Goal: Use online tool/utility: Utilize a website feature to perform a specific function

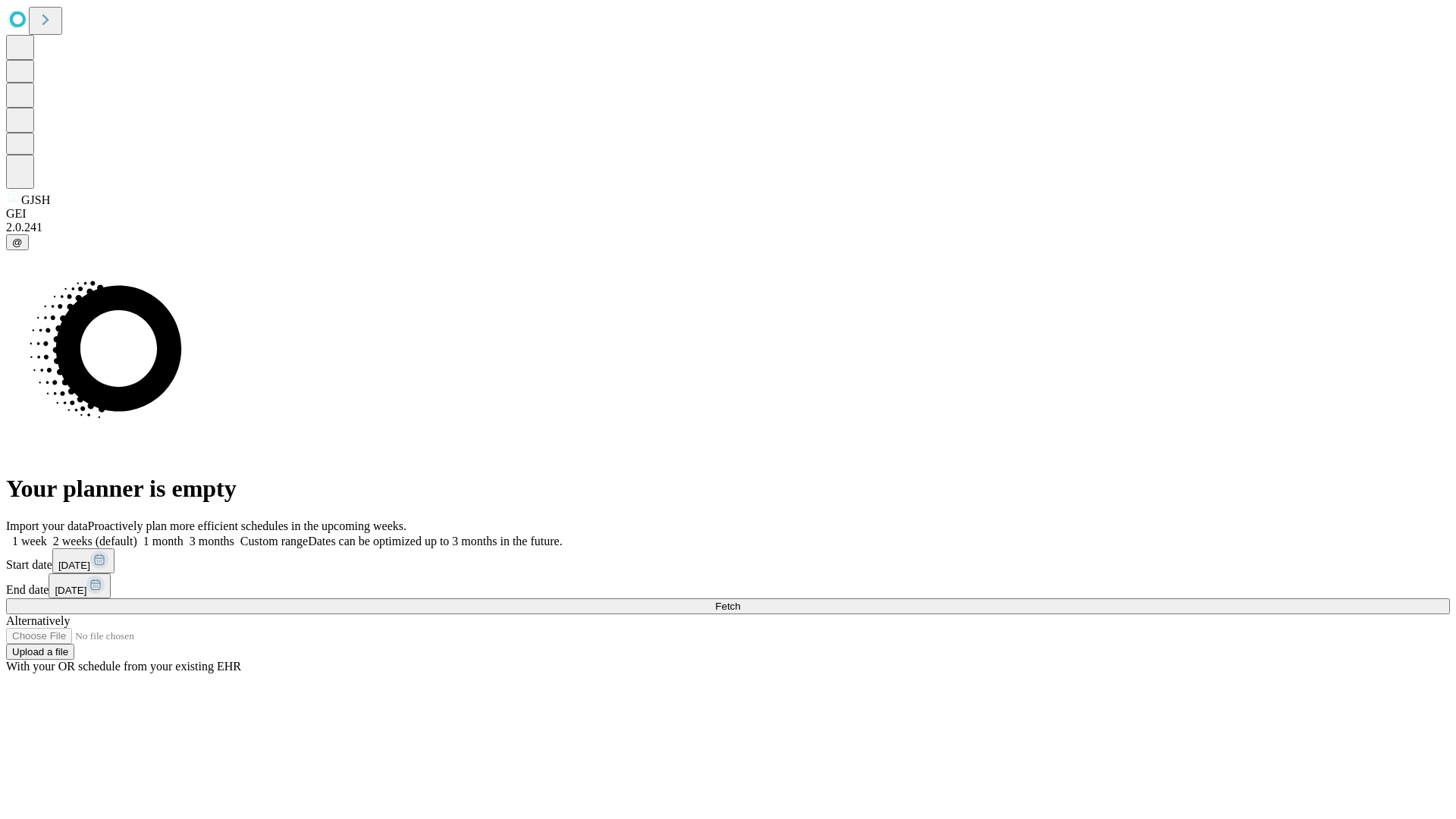
click at [740, 601] on span "Fetch" at bounding box center [727, 606] width 25 height 11
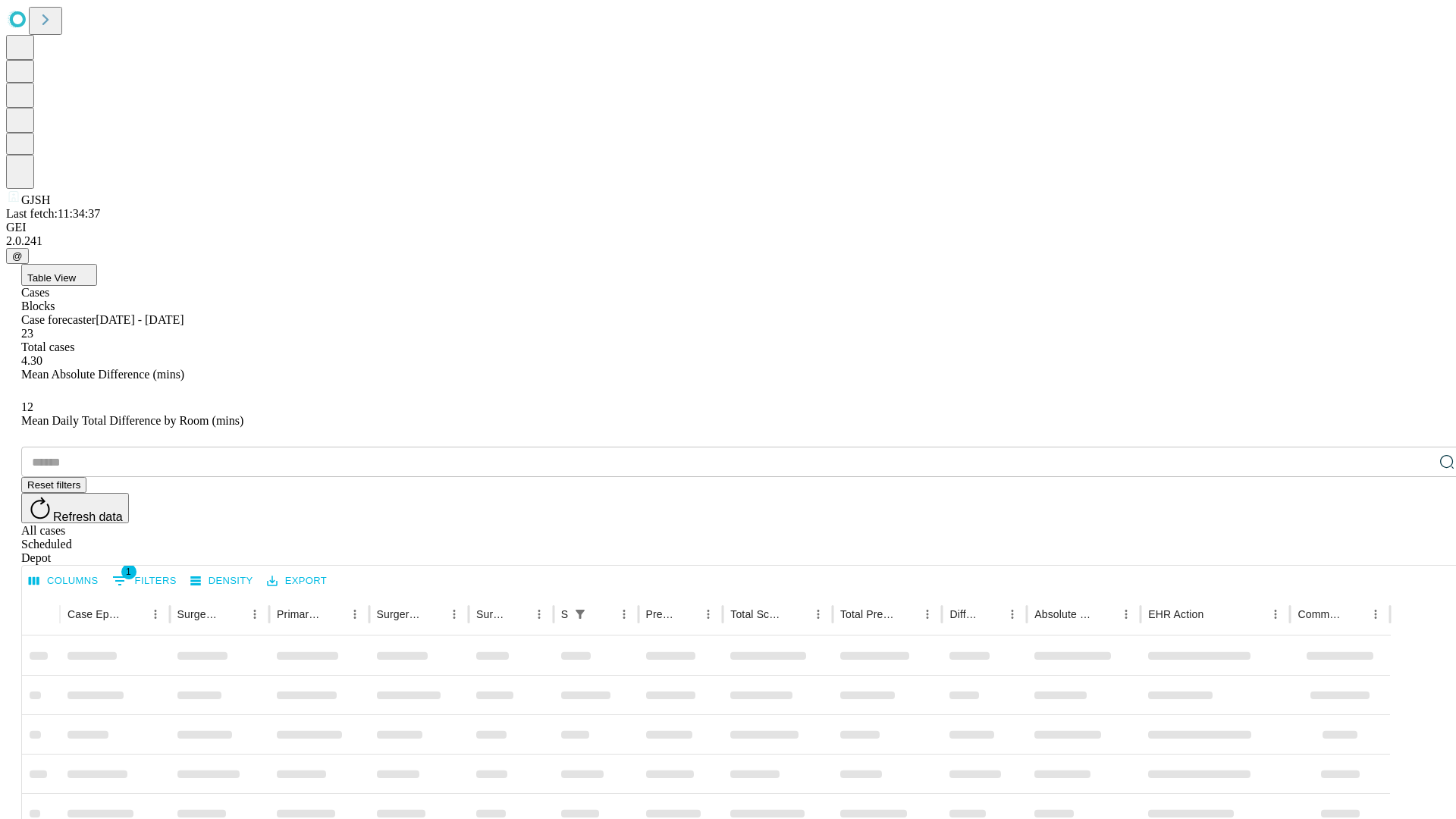
click at [76, 273] on span "Table View" at bounding box center [51, 278] width 48 height 11
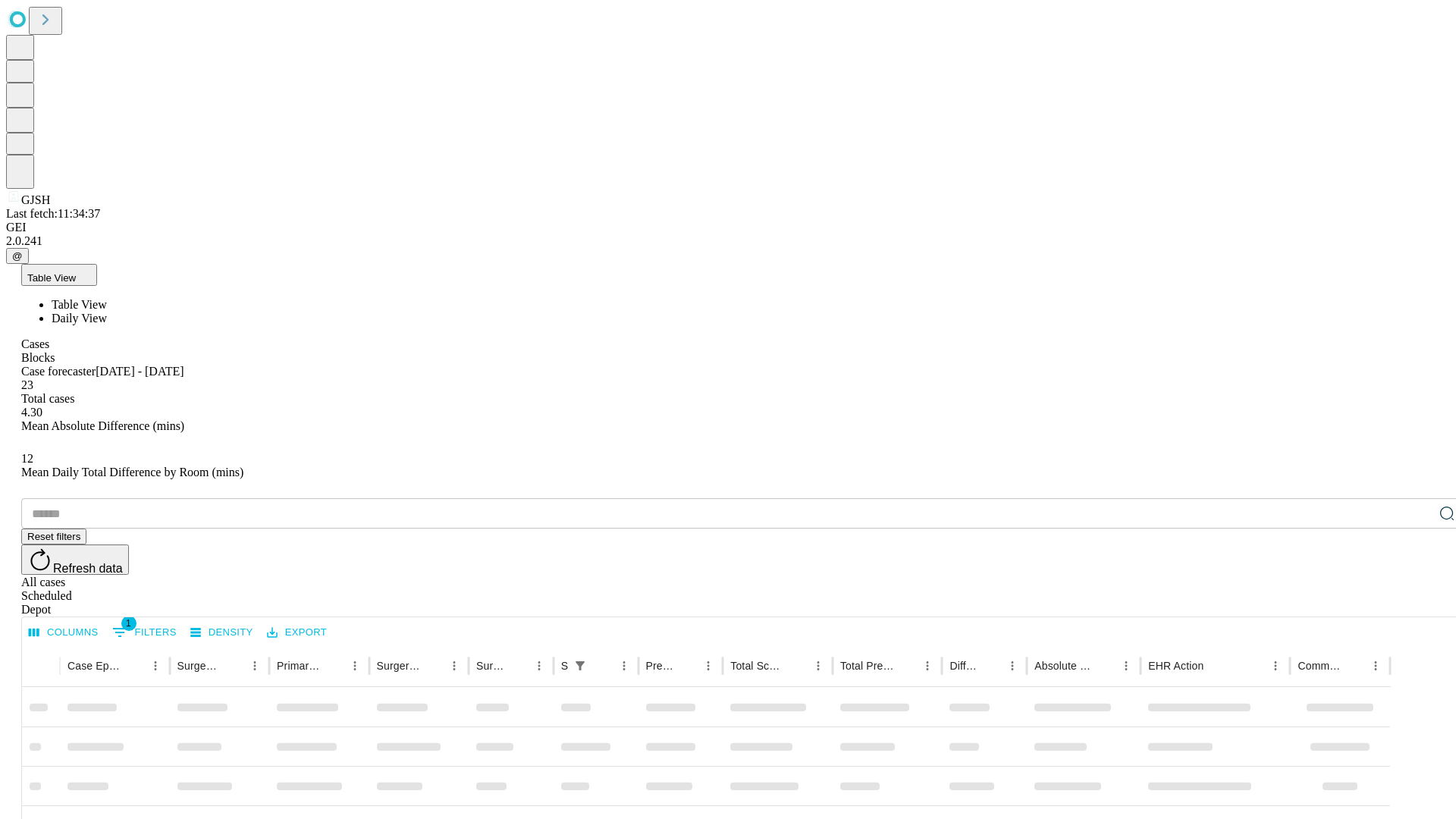
click at [107, 312] on span "Daily View" at bounding box center [79, 318] width 55 height 13
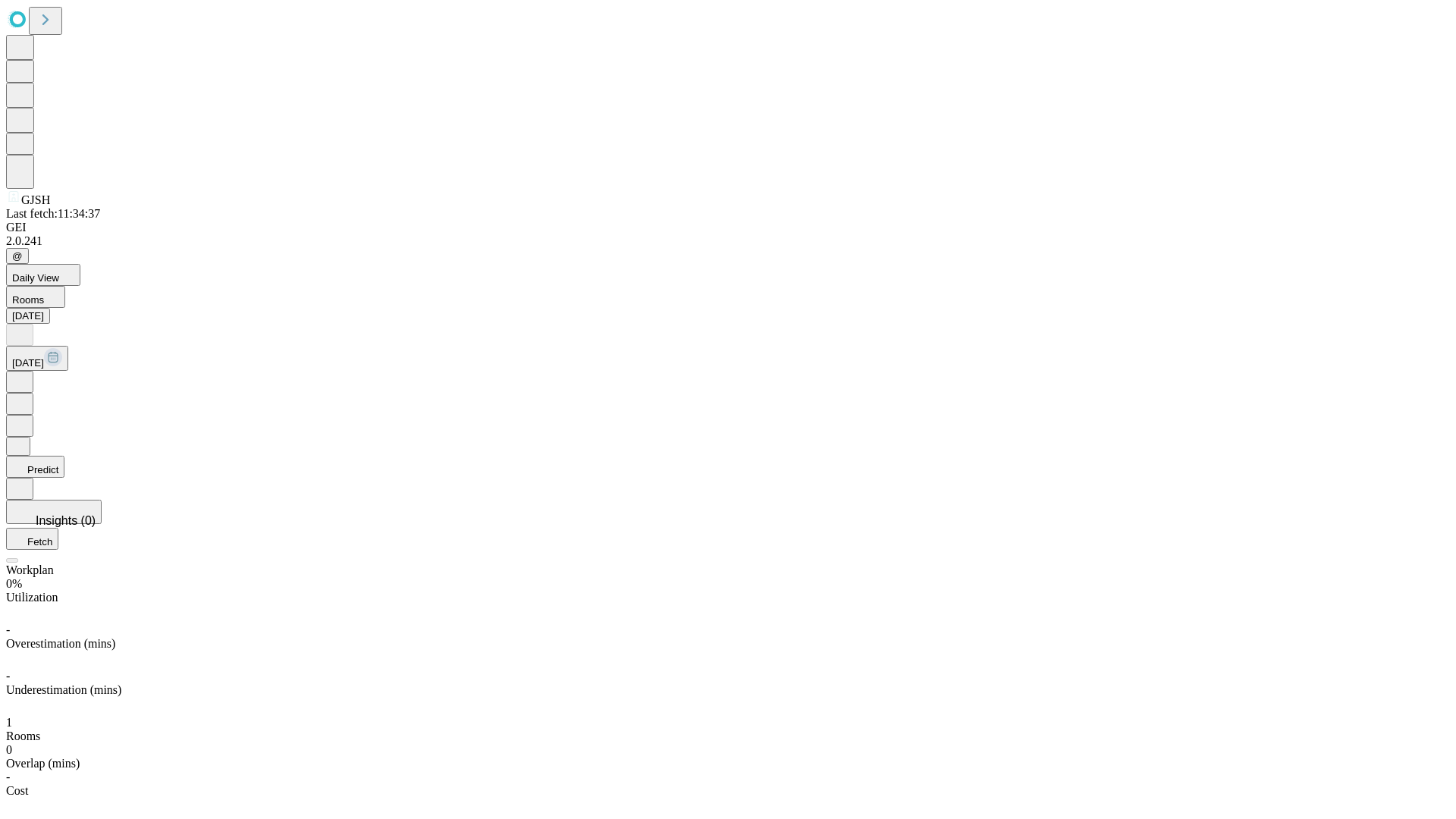
click at [65, 456] on button "Predict" at bounding box center [35, 467] width 59 height 22
